Goal: Check status

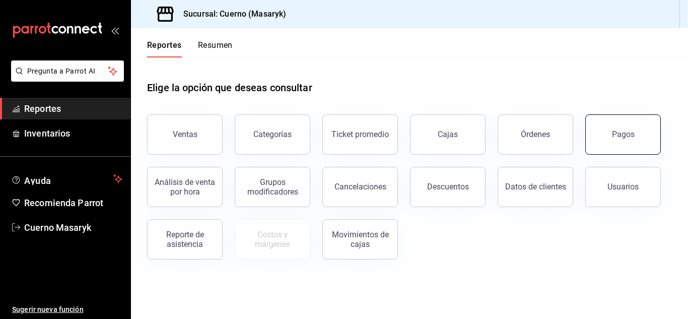
click at [631, 133] on div "Pagos" at bounding box center [623, 134] width 23 height 10
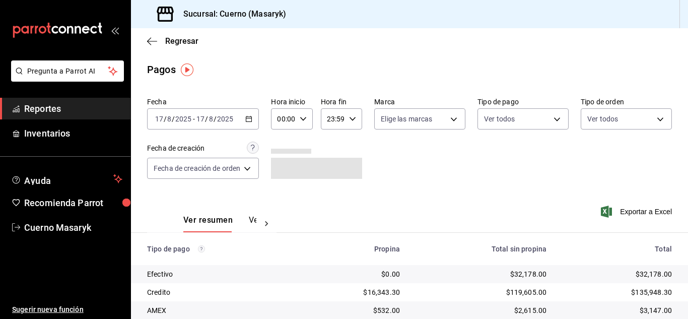
click at [294, 122] on input "00:00" at bounding box center [283, 119] width 24 height 20
click at [280, 144] on button "06" at bounding box center [282, 138] width 16 height 20
type input "06:00"
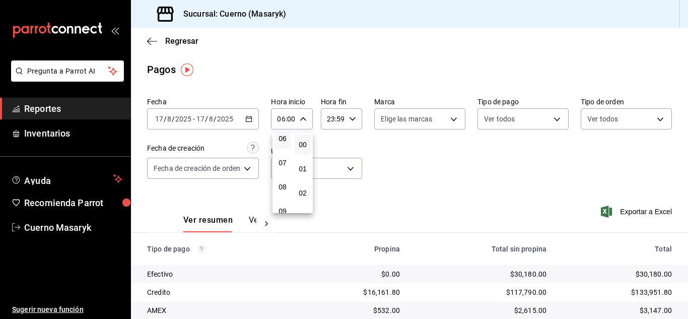
click at [486, 173] on div at bounding box center [344, 159] width 688 height 319
click at [485, 173] on div "Fecha [DATE] [DATE] - [DATE] [DATE] Hora inicio 06:00 Hora inicio Hora fin 23:5…" at bounding box center [409, 142] width 525 height 98
